Goal: Navigation & Orientation: Find specific page/section

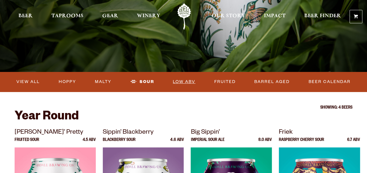
scroll to position [175, 0]
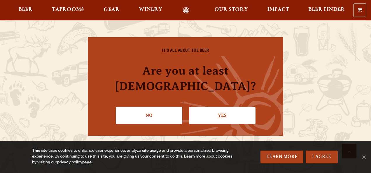
click at [215, 108] on link "Yes" at bounding box center [222, 115] width 67 height 17
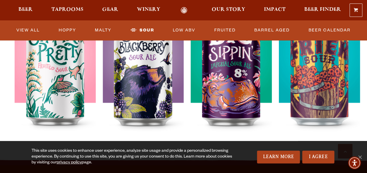
scroll to position [350, 0]
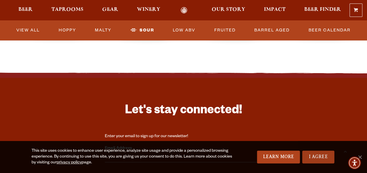
click at [311, 155] on link "I Agree" at bounding box center [318, 157] width 32 height 13
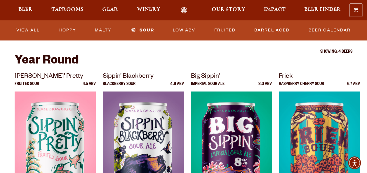
scroll to position [86, 0]
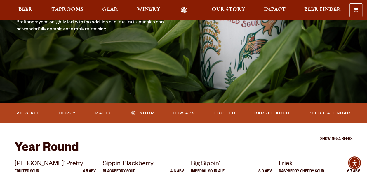
click at [29, 111] on link "View All" at bounding box center [28, 113] width 28 height 13
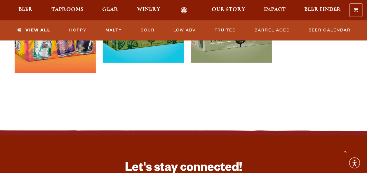
scroll to position [1430, 0]
